Goal: Task Accomplishment & Management: Use online tool/utility

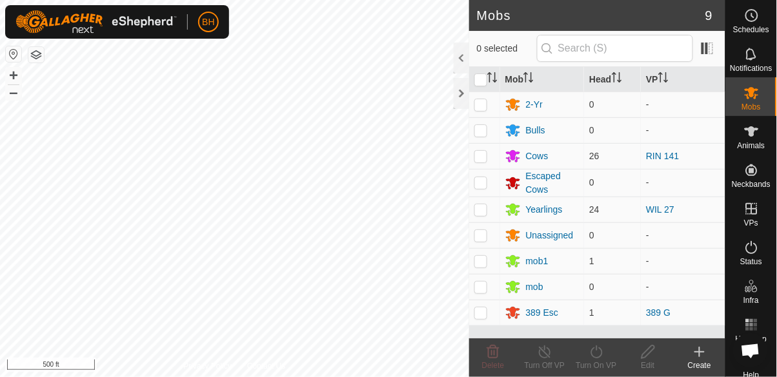
click at [758, 137] on icon at bounding box center [751, 131] width 15 height 15
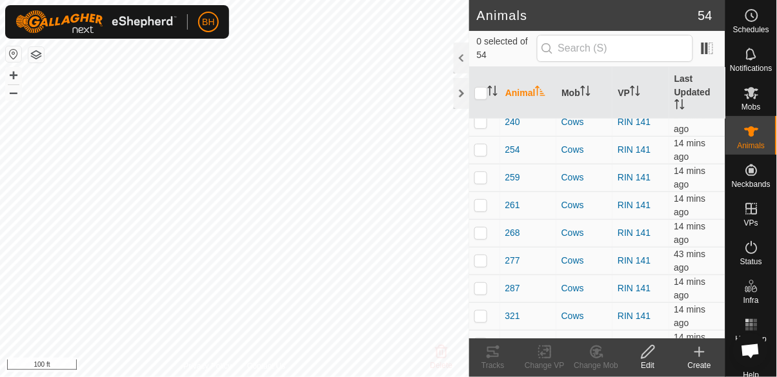
scroll to position [176, 0]
click at [481, 179] on p-checkbox at bounding box center [480, 176] width 13 height 10
checkbox input "true"
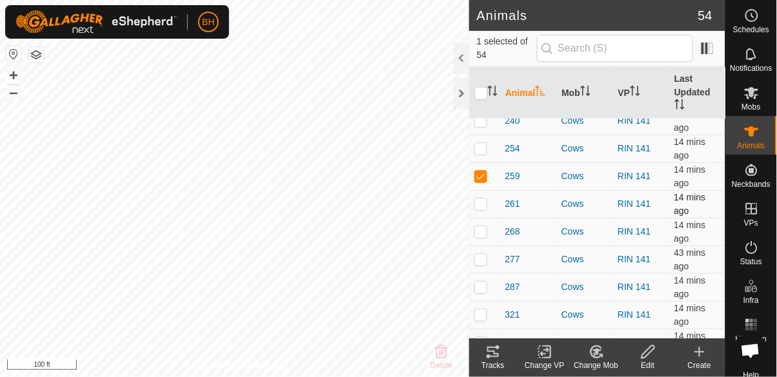
click at [484, 205] on p-checkbox at bounding box center [480, 204] width 13 height 10
checkbox input "true"
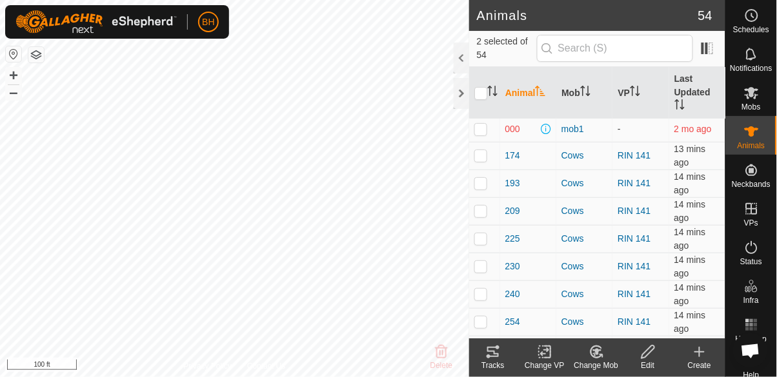
scroll to position [0, 0]
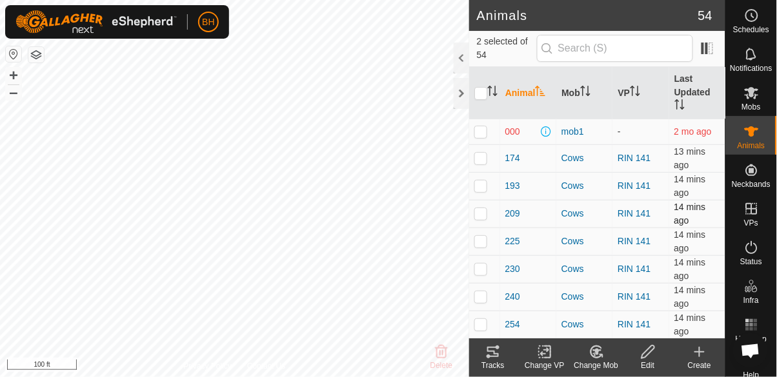
click at [485, 212] on p-checkbox at bounding box center [480, 213] width 13 height 10
checkbox input "true"
click at [501, 352] on icon at bounding box center [492, 352] width 15 height 15
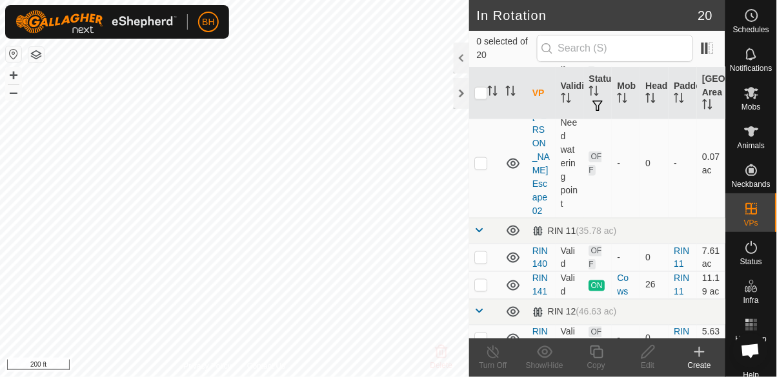
scroll to position [353, 0]
click at [481, 270] on td at bounding box center [484, 284] width 31 height 28
checkbox input "true"
click at [597, 352] on icon at bounding box center [596, 352] width 16 height 15
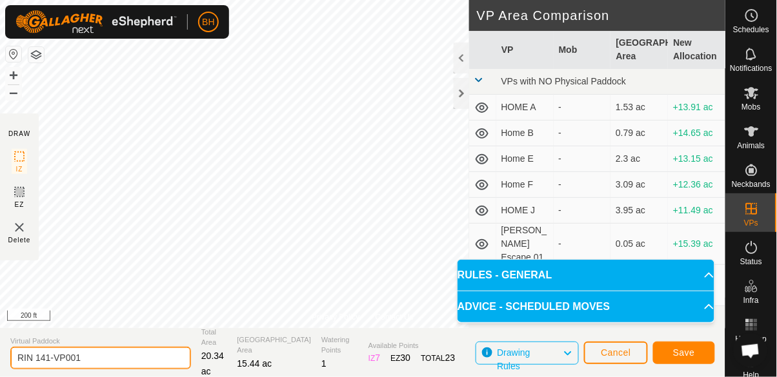
click at [126, 362] on input "RIN 141-VP001" at bounding box center [100, 358] width 181 height 23
type input "RIN 142"
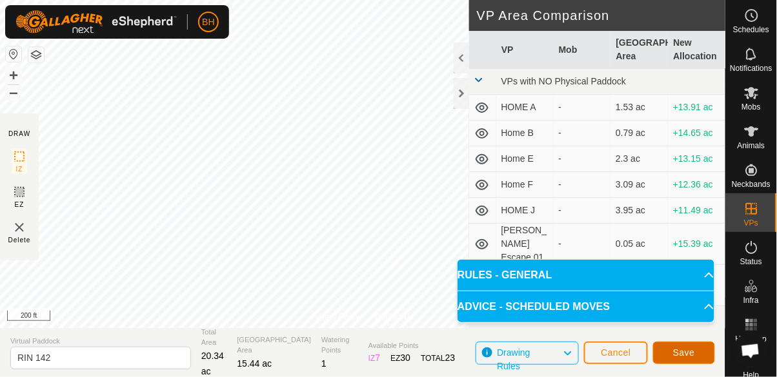
click at [690, 353] on span "Save" at bounding box center [684, 353] width 22 height 10
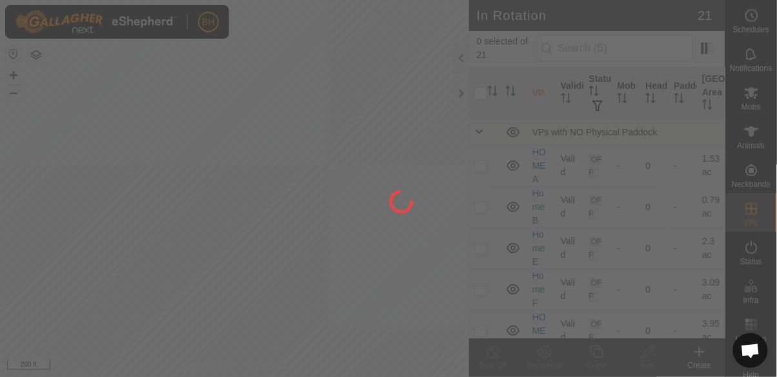
click at [759, 106] on div at bounding box center [388, 188] width 777 height 377
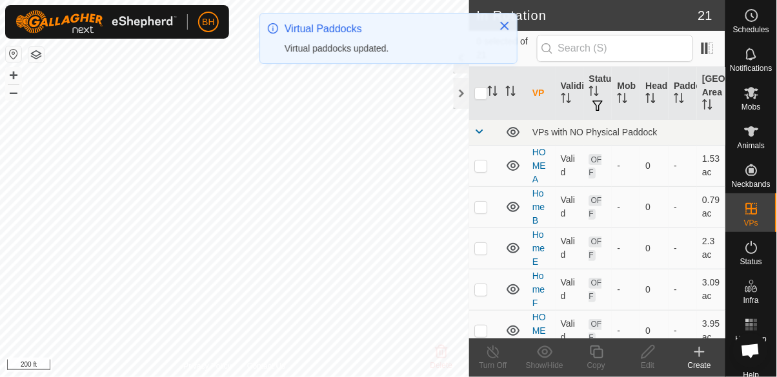
click at [754, 108] on span "Mobs" at bounding box center [751, 107] width 19 height 8
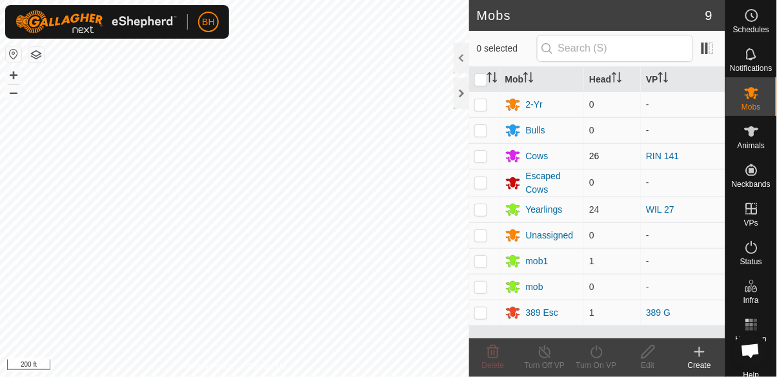
click at [483, 164] on td at bounding box center [484, 156] width 31 height 26
checkbox input "true"
click at [603, 353] on icon at bounding box center [596, 352] width 16 height 15
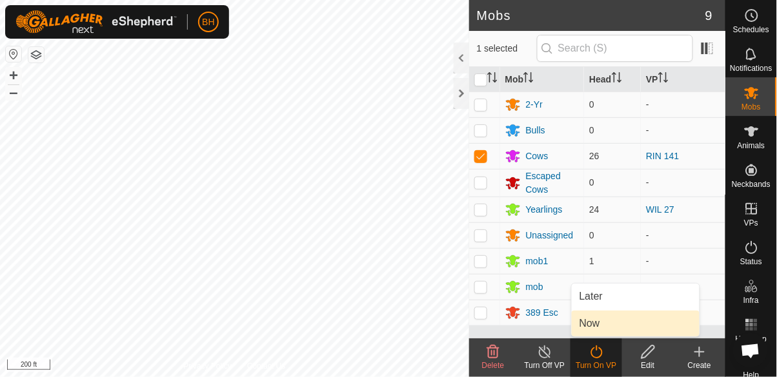
click at [614, 325] on link "Now" at bounding box center [636, 324] width 128 height 26
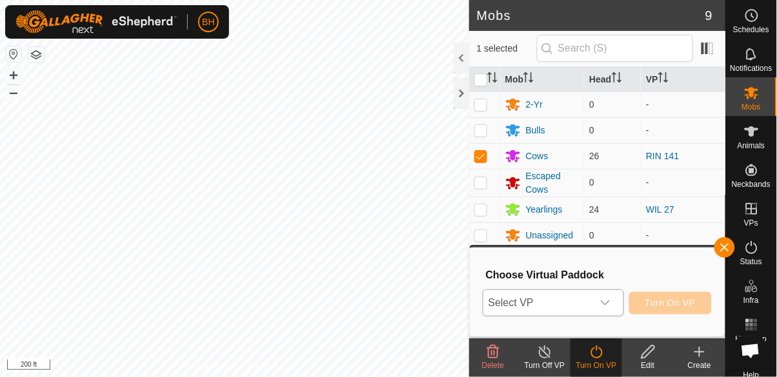
click at [587, 306] on span "Select VP" at bounding box center [537, 303] width 109 height 26
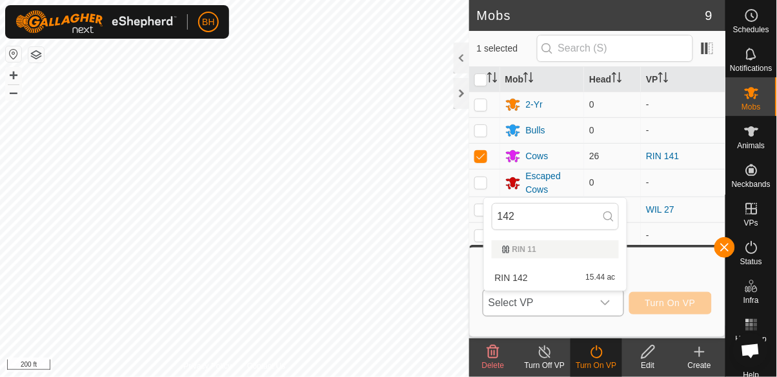
type input "142"
click at [572, 278] on div "RIN 142 15.44 ac" at bounding box center [555, 277] width 127 height 15
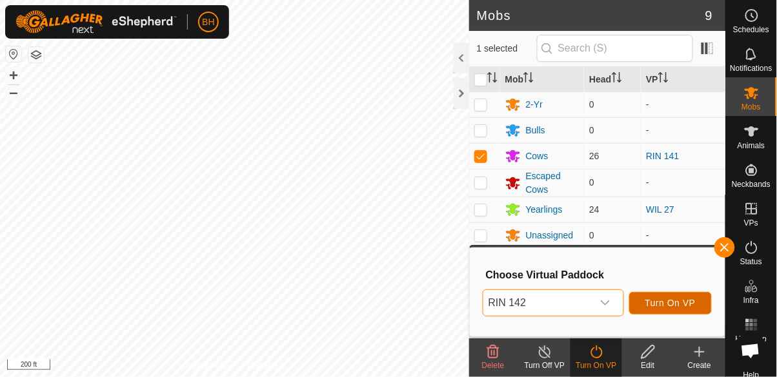
click at [682, 305] on span "Turn On VP" at bounding box center [670, 303] width 50 height 10
